Goal: Task Accomplishment & Management: Manage account settings

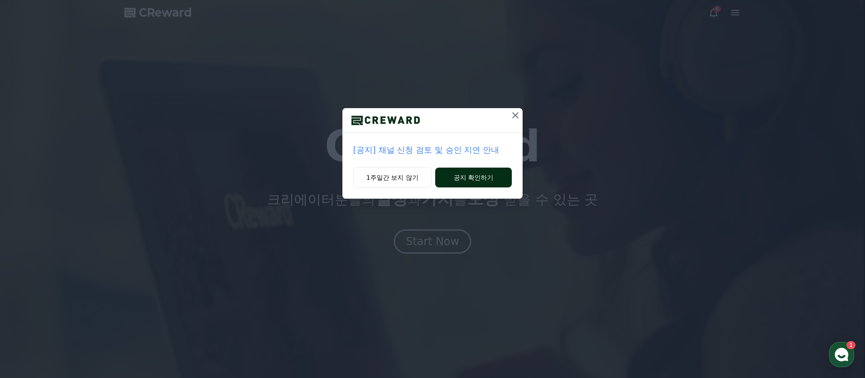
click at [462, 178] on button "공지 확인하기" at bounding box center [473, 178] width 77 height 20
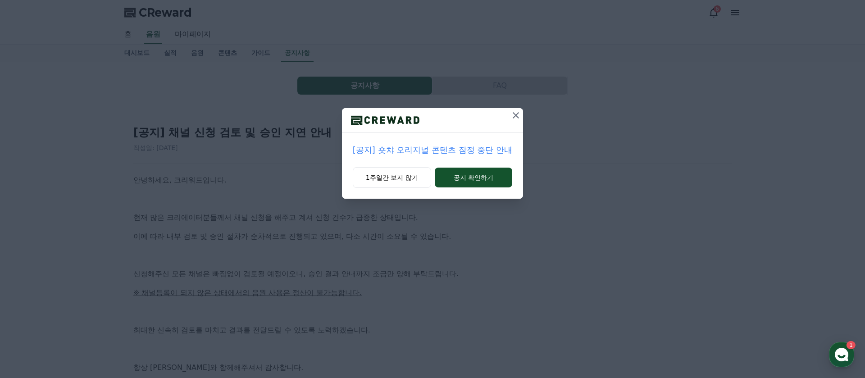
click at [515, 116] on icon at bounding box center [516, 115] width 6 height 6
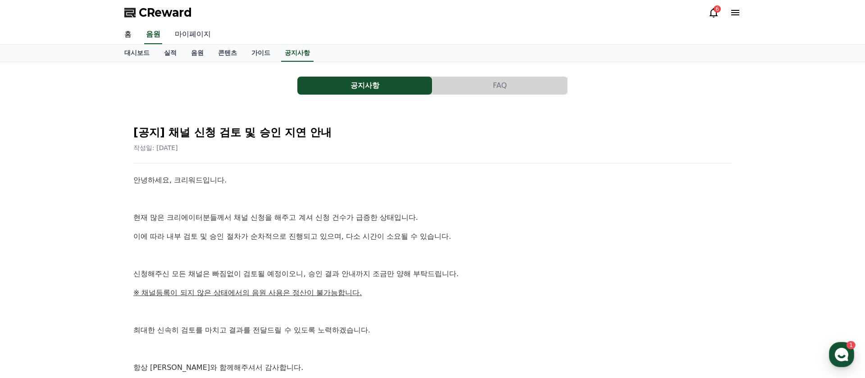
click at [185, 33] on link "마이페이지" at bounding box center [193, 34] width 50 height 19
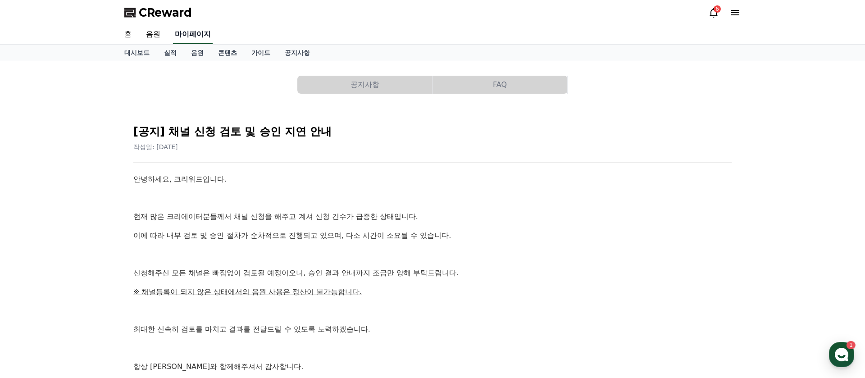
select select "**********"
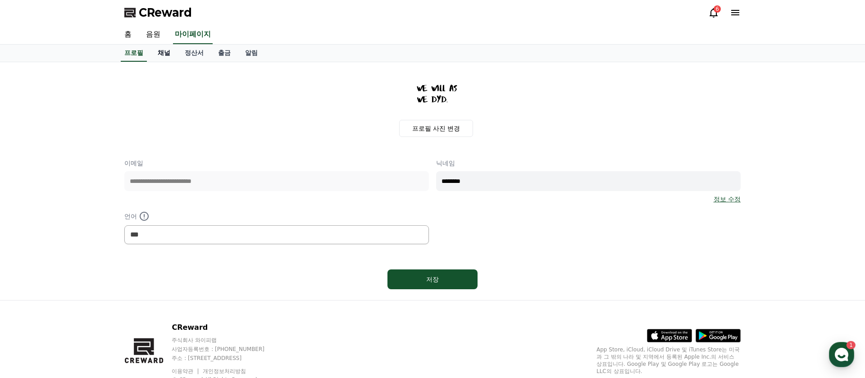
click at [156, 49] on link "채널" at bounding box center [163, 53] width 27 height 17
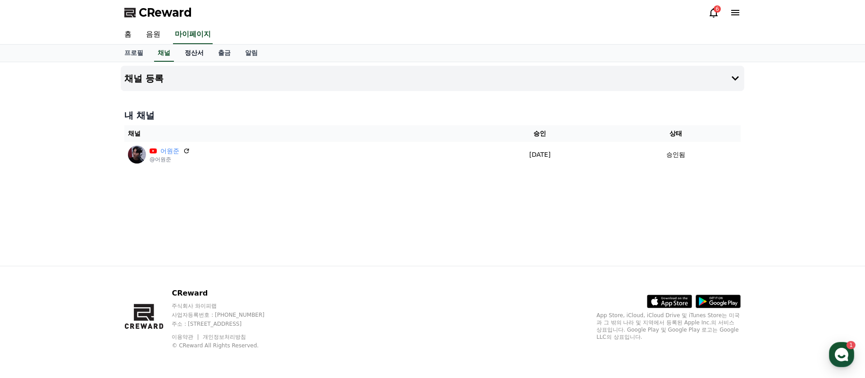
click at [191, 50] on link "정산서" at bounding box center [193, 53] width 33 height 17
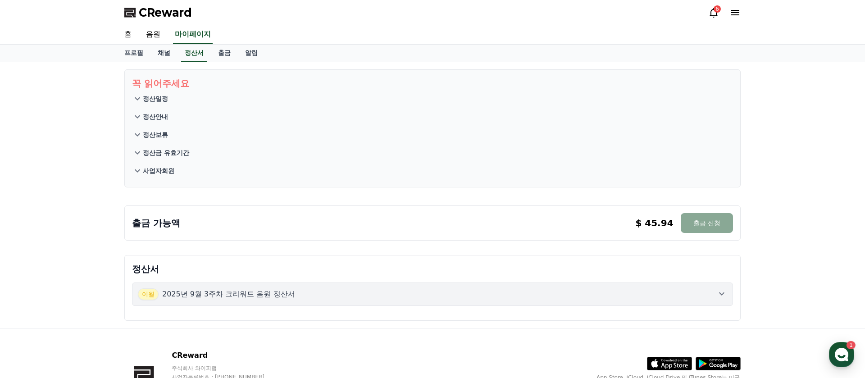
click at [672, 222] on p "$ 45.94" at bounding box center [654, 223] width 38 height 13
drag, startPoint x: 675, startPoint y: 222, endPoint x: 633, endPoint y: 221, distance: 41.5
click at [633, 221] on div "출금 가능액 $ 45.94 출금 신청 $ 45.94 출금 신청" at bounding box center [432, 223] width 601 height 20
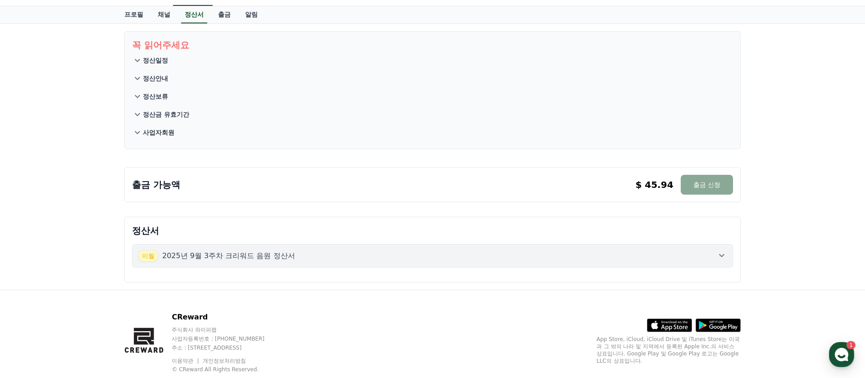
scroll to position [41, 0]
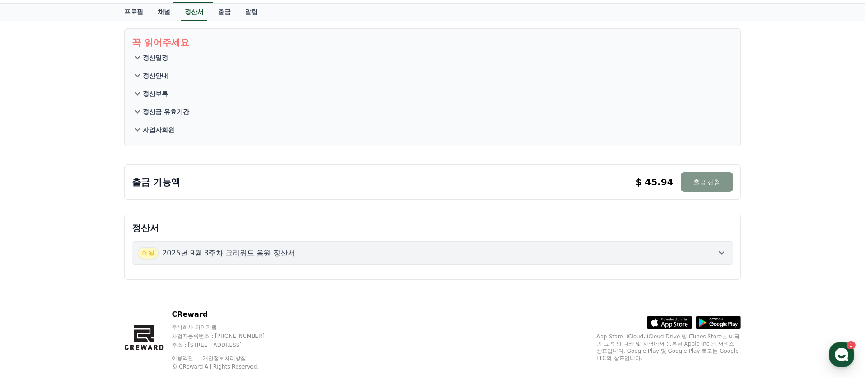
click at [708, 182] on button "출금 신청" at bounding box center [707, 182] width 52 height 20
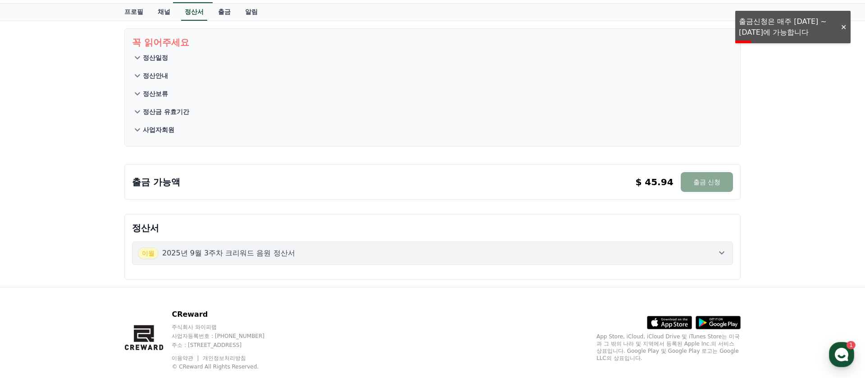
click at [433, 195] on div "출금 가능액 $ 45.94 출금 신청 $ 45.94 출금 신청" at bounding box center [432, 181] width 616 height 35
click at [211, 11] on link "출금" at bounding box center [224, 12] width 27 height 17
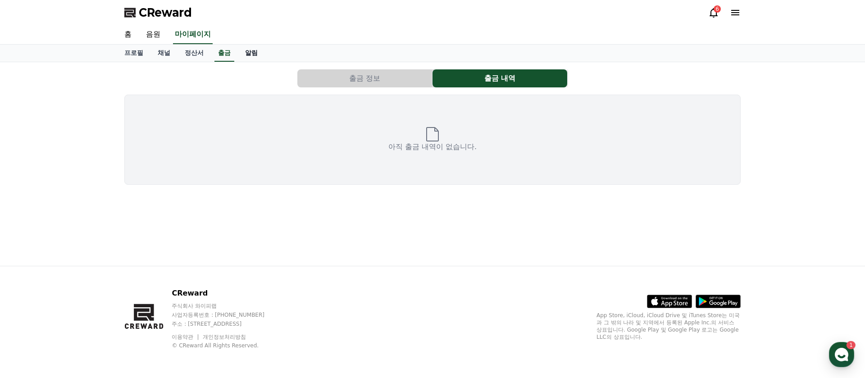
click at [238, 50] on link "알림" at bounding box center [251, 53] width 27 height 17
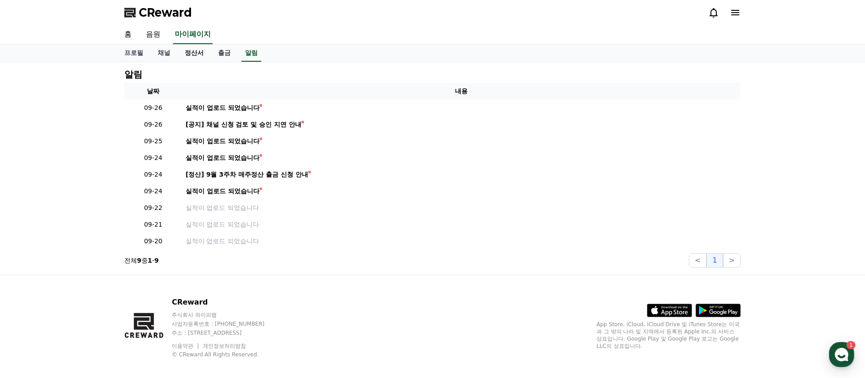
click at [193, 52] on link "정산서" at bounding box center [193, 53] width 33 height 17
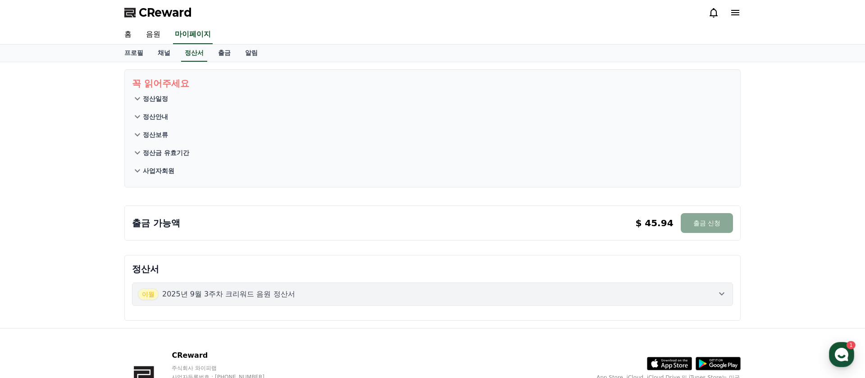
click at [663, 222] on p "$ 45.94" at bounding box center [654, 223] width 38 height 13
click at [624, 230] on div "출금 가능액 $ 45.94 출금 신청 $ 45.94 출금 신청" at bounding box center [432, 223] width 601 height 20
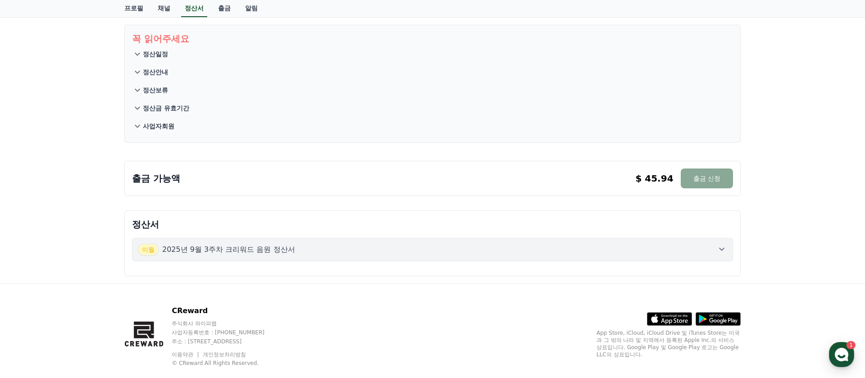
scroll to position [62, 0]
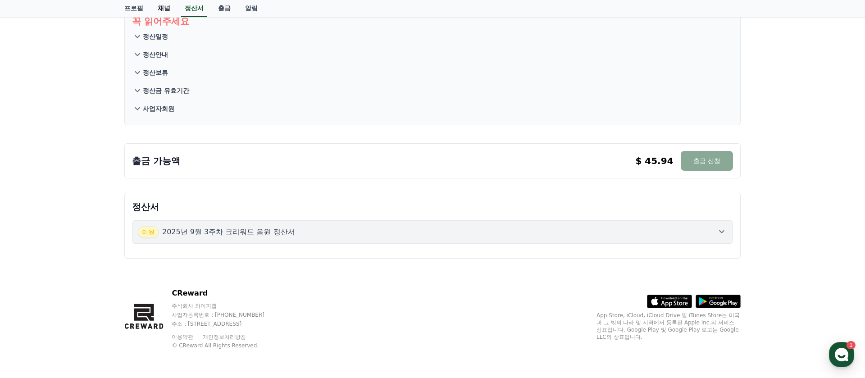
click at [163, 4] on link "채널" at bounding box center [163, 8] width 27 height 17
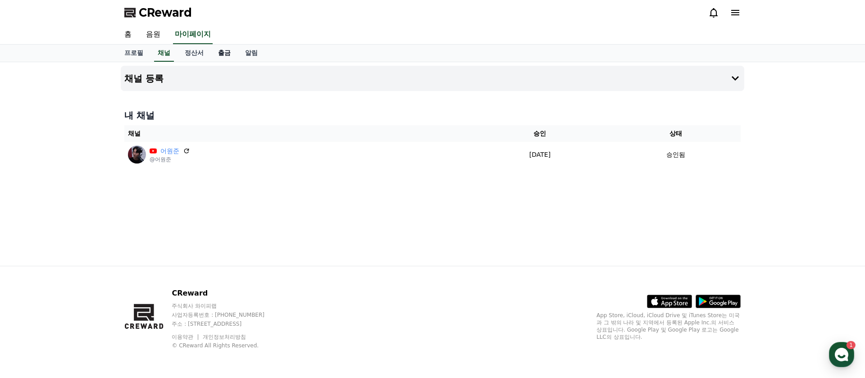
drag, startPoint x: 222, startPoint y: 48, endPoint x: 215, endPoint y: 49, distance: 7.2
click at [222, 48] on link "출금" at bounding box center [224, 53] width 27 height 17
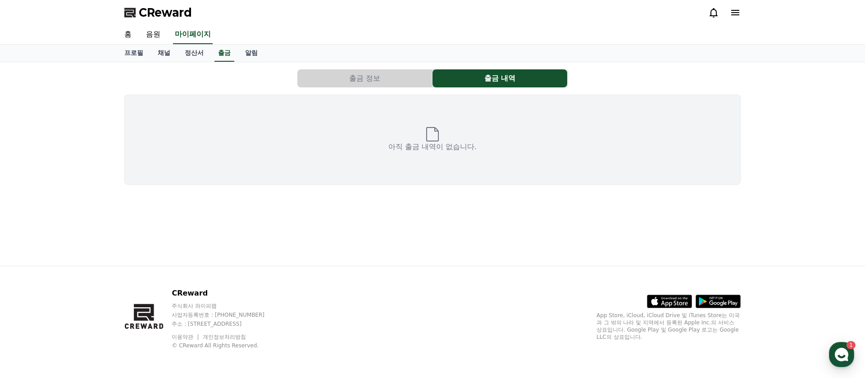
click at [386, 76] on button "출금 정보" at bounding box center [364, 78] width 135 height 18
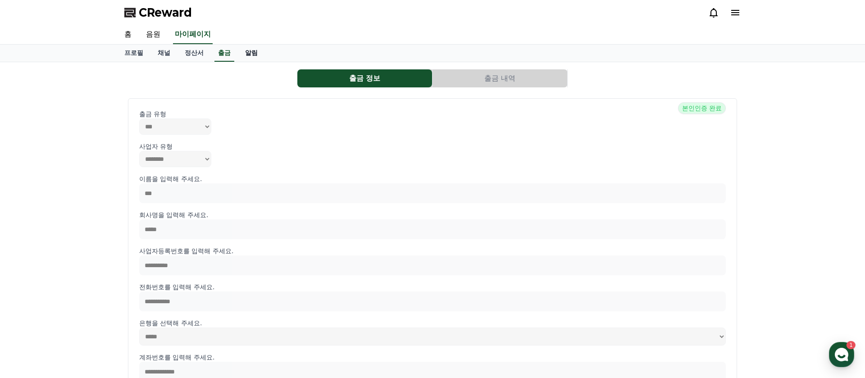
click at [241, 50] on link "알림" at bounding box center [251, 53] width 27 height 17
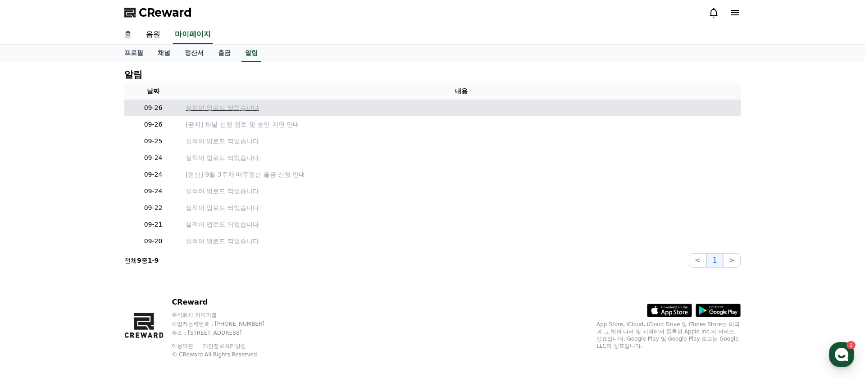
click at [205, 104] on p "실적이 업로드 되었습니다" at bounding box center [461, 107] width 551 height 9
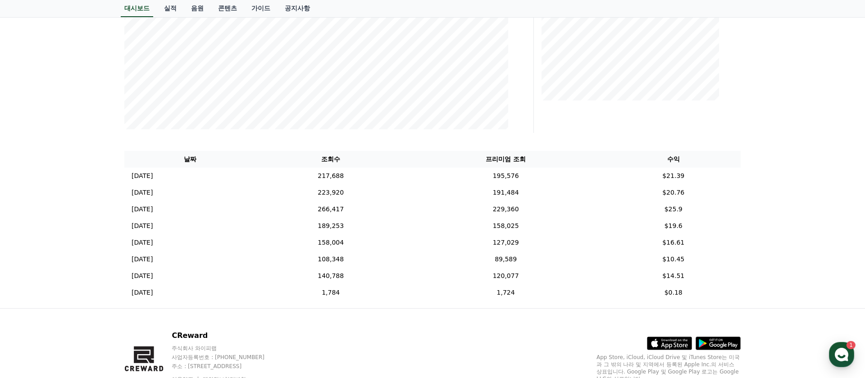
scroll to position [269, 0]
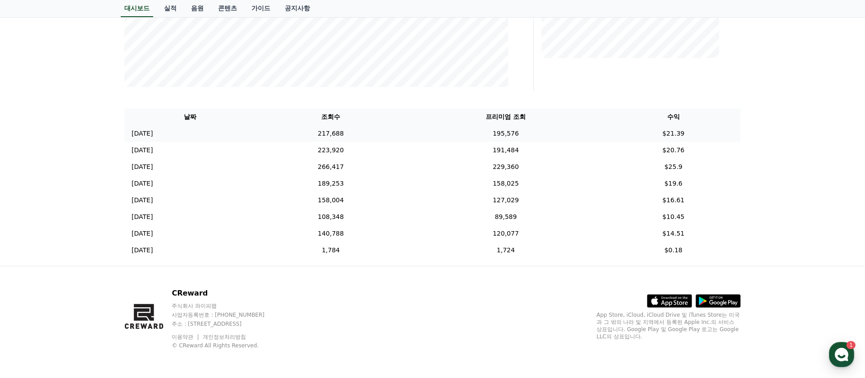
drag, startPoint x: 693, startPoint y: 250, endPoint x: 614, endPoint y: 136, distance: 138.6
click at [614, 136] on tbody "2025-09-25 09/25 217,688 195,576 $21.39 2025-09-24 09/24 223,920 191,484 $20.76…" at bounding box center [432, 191] width 616 height 133
click at [606, 136] on td "195,576" at bounding box center [505, 133] width 201 height 17
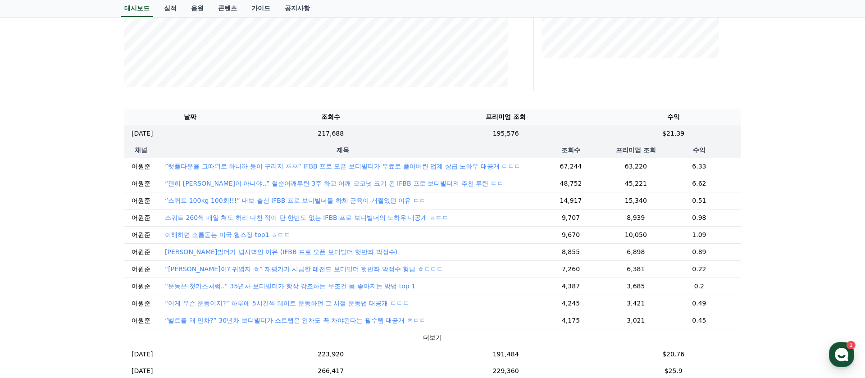
click at [681, 115] on th "수익" at bounding box center [673, 117] width 135 height 17
click at [675, 134] on td "$21.39" at bounding box center [673, 133] width 135 height 17
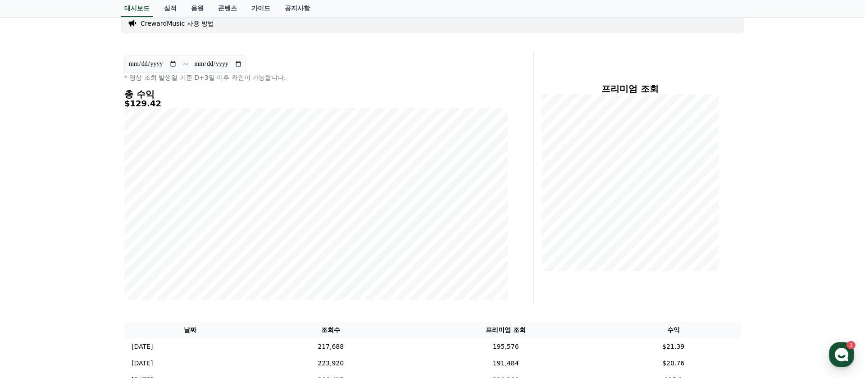
scroll to position [0, 0]
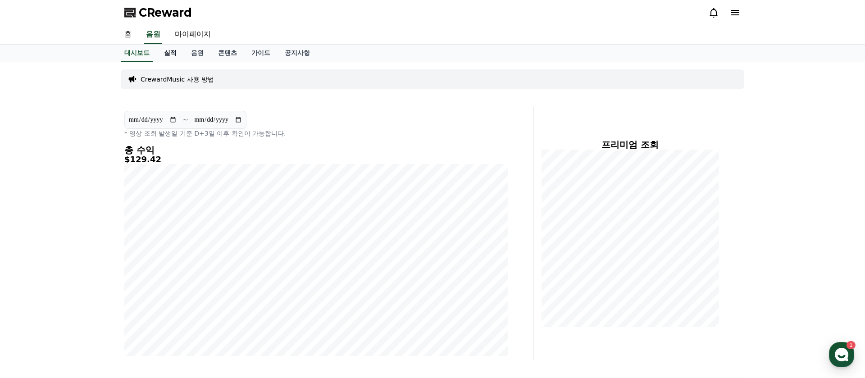
click at [168, 52] on link "실적" at bounding box center [170, 53] width 27 height 17
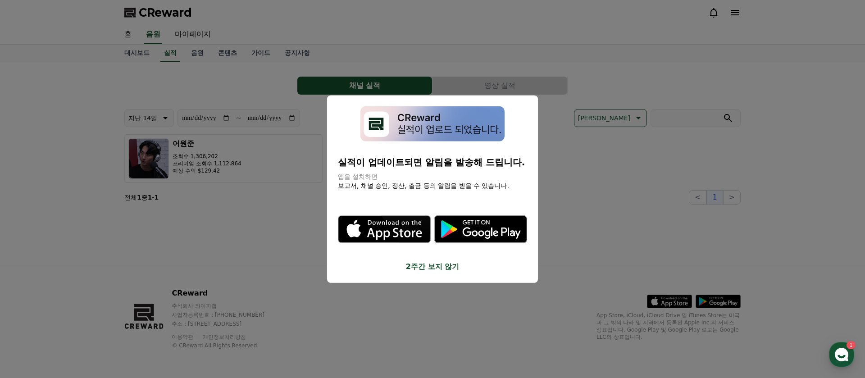
click at [440, 34] on button "close modal" at bounding box center [432, 189] width 865 height 378
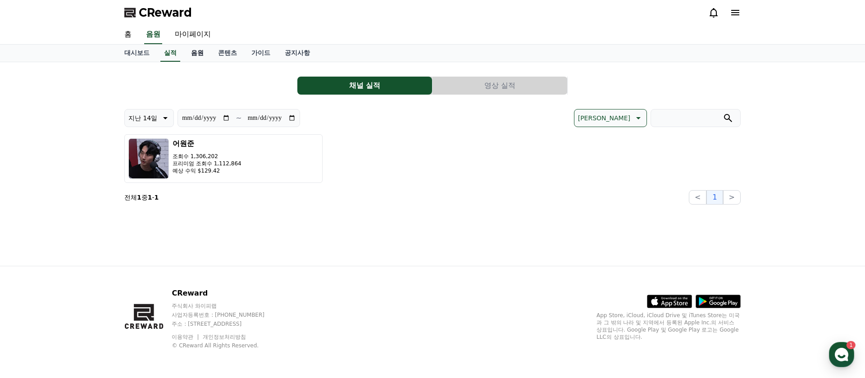
click at [198, 52] on link "음원" at bounding box center [197, 53] width 27 height 17
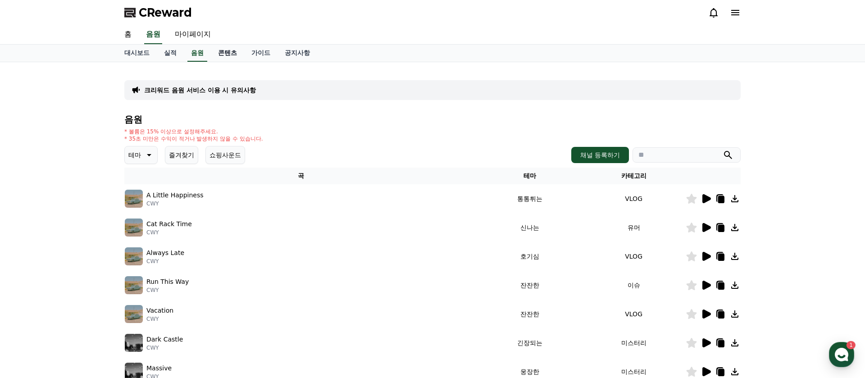
click at [228, 51] on link "콘텐츠" at bounding box center [227, 53] width 33 height 17
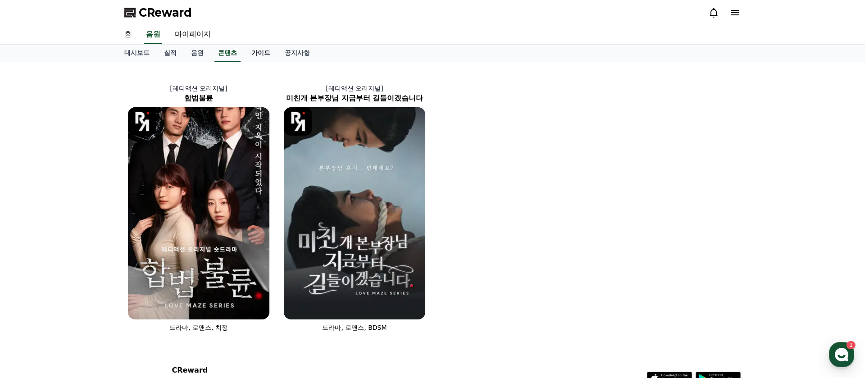
click at [250, 54] on link "가이드" at bounding box center [260, 53] width 33 height 17
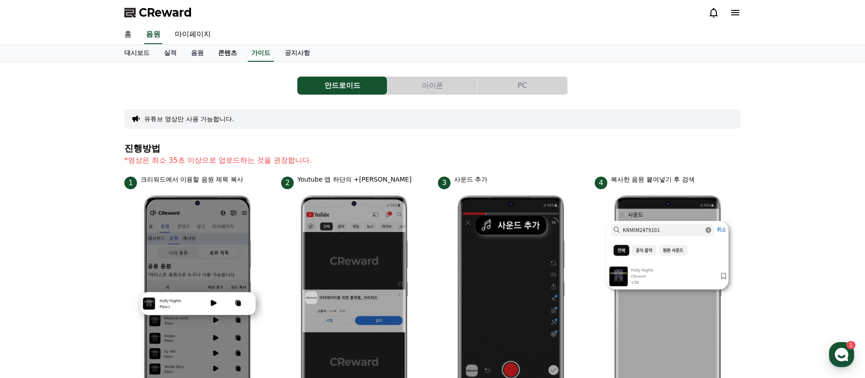
click at [211, 49] on link "콘텐츠" at bounding box center [227, 53] width 33 height 17
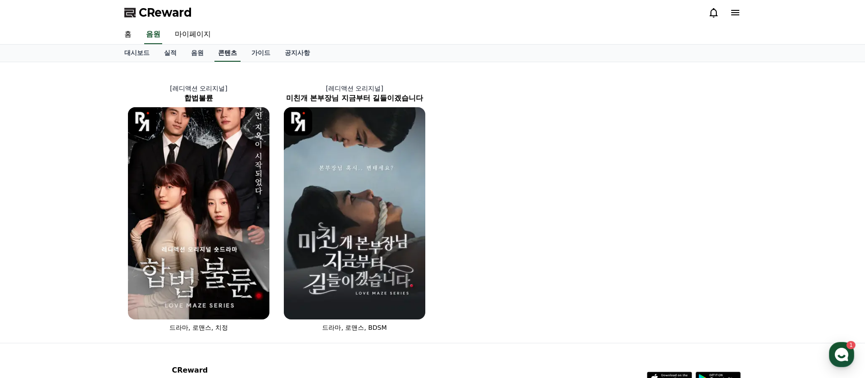
click at [218, 54] on link "콘텐츠" at bounding box center [227, 53] width 26 height 17
click at [277, 54] on link "공지사항" at bounding box center [297, 53] width 40 height 17
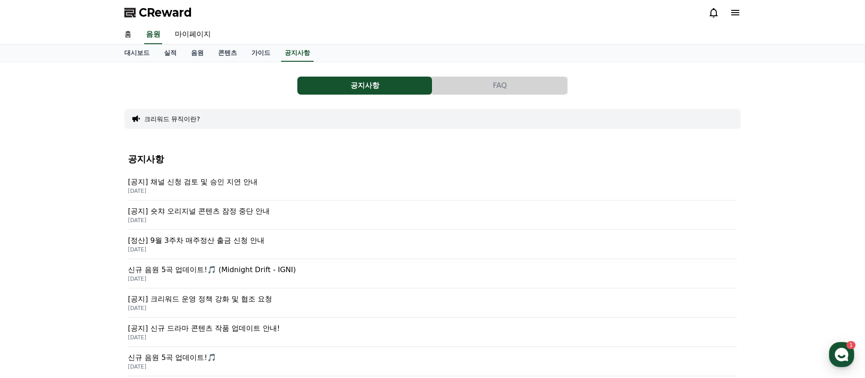
click at [192, 185] on p "[공지] 채널 신청 검토 및 승인 지연 안내" at bounding box center [432, 182] width 609 height 11
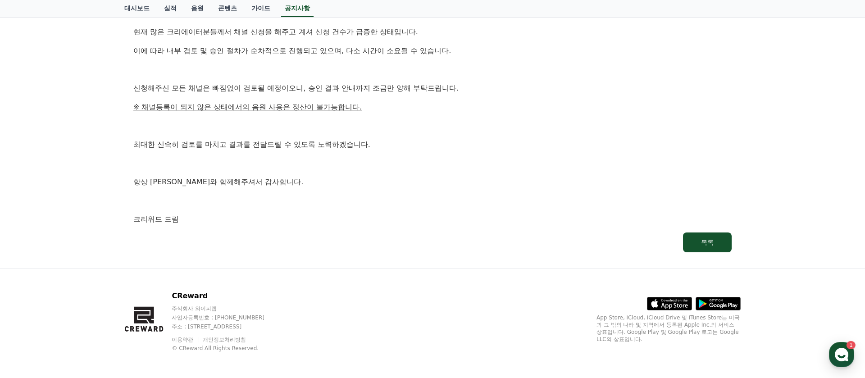
scroll to position [188, 0]
